Goal: Use online tool/utility: Utilize a website feature to perform a specific function

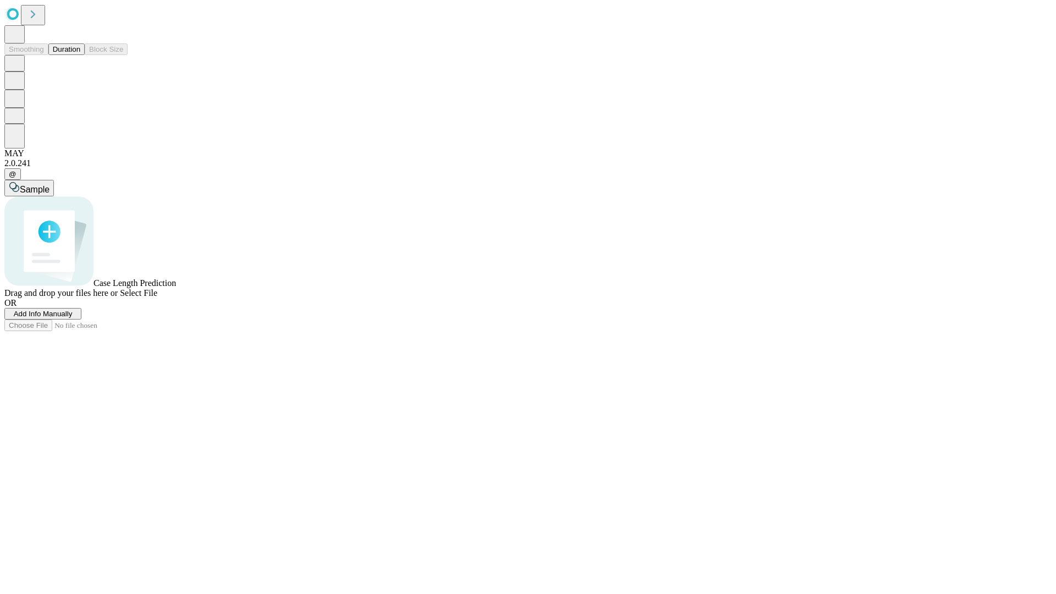
click at [80, 55] on button "Duration" at bounding box center [66, 49] width 36 height 12
click at [157, 297] on span "Select File" at bounding box center [138, 292] width 37 height 9
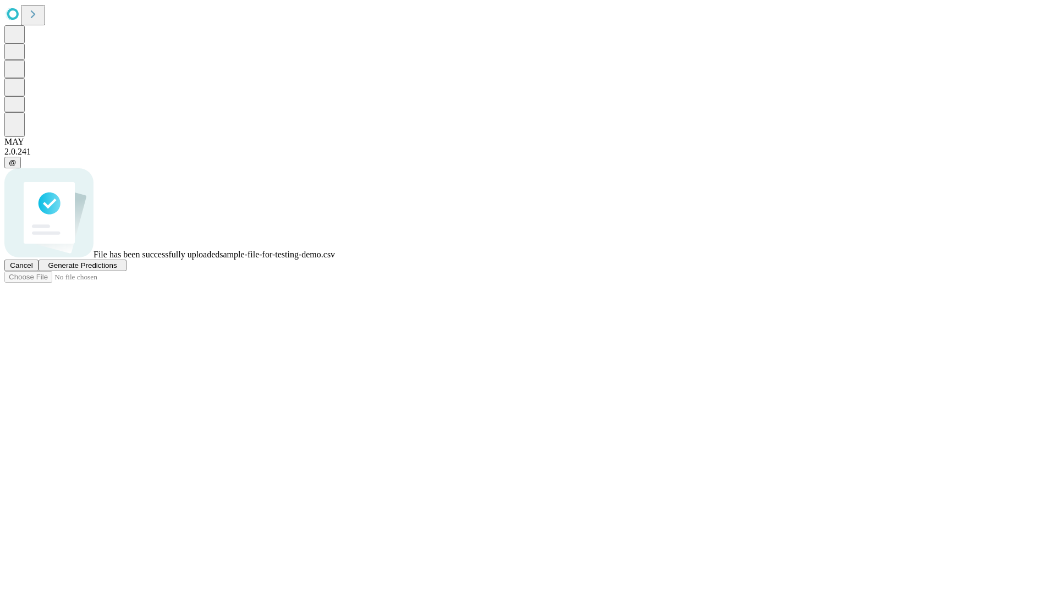
click at [117, 269] on span "Generate Predictions" at bounding box center [82, 265] width 69 height 8
